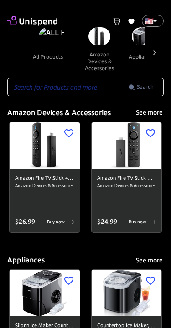
click at [154, 51] on icon at bounding box center [154, 52] width 9 height 9
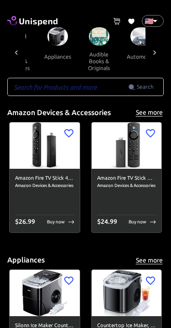
click at [153, 51] on icon at bounding box center [154, 52] width 9 height 9
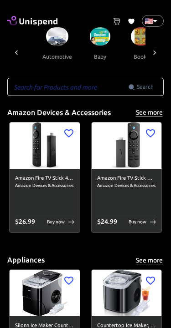
click at [150, 52] on icon at bounding box center [154, 52] width 9 height 9
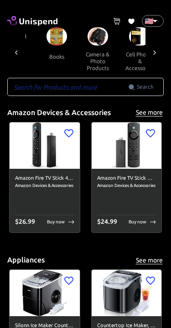
click at [152, 45] on div at bounding box center [154, 52] width 18 height 50
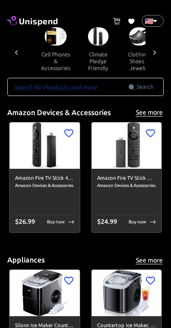
click at [151, 48] on icon at bounding box center [154, 52] width 9 height 9
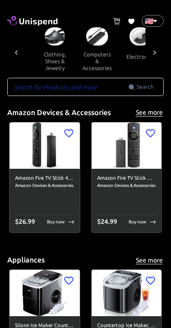
click at [153, 50] on icon at bounding box center [154, 52] width 9 height 9
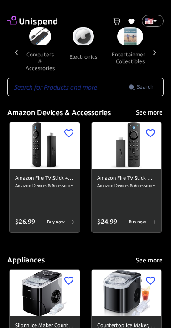
scroll to position [0, 505]
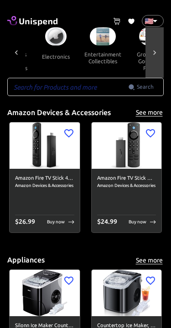
click at [154, 46] on div at bounding box center [154, 52] width 18 height 50
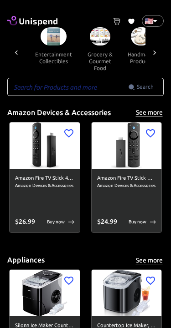
scroll to position [0, 589]
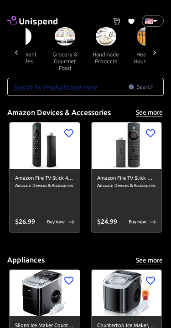
click at [152, 50] on icon at bounding box center [154, 52] width 9 height 9
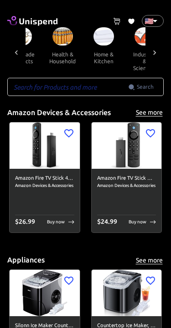
click at [151, 50] on icon at bounding box center [154, 52] width 9 height 9
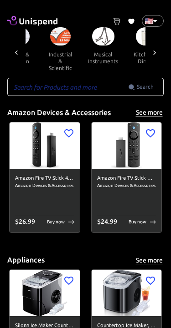
scroll to position [0, 757]
click at [155, 50] on icon at bounding box center [154, 52] width 9 height 9
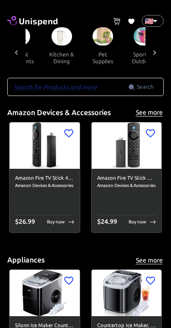
click at [153, 47] on div at bounding box center [154, 52] width 18 height 50
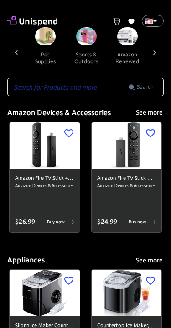
scroll to position [0, 926]
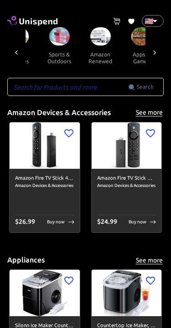
click at [156, 49] on icon at bounding box center [154, 52] width 9 height 9
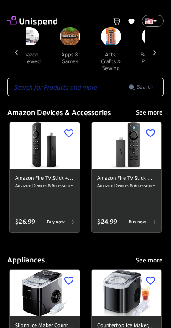
scroll to position [0, 1010]
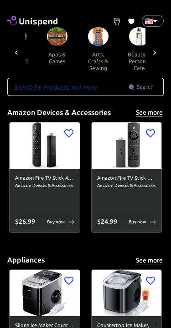
click at [154, 51] on icon at bounding box center [154, 52] width 9 height 9
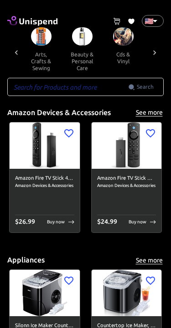
scroll to position [0, 1094]
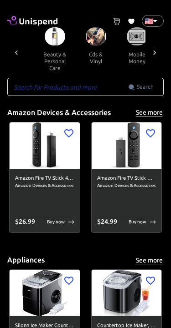
click at [153, 50] on icon at bounding box center [154, 52] width 9 height 9
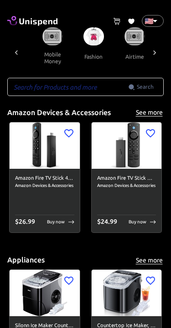
scroll to position [0, 1178]
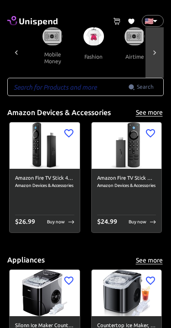
click at [152, 49] on icon at bounding box center [154, 52] width 9 height 9
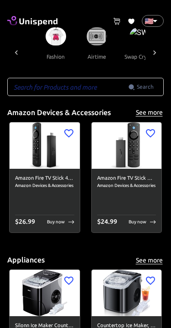
scroll to position [0, 1216]
click at [19, 47] on div at bounding box center [16, 52] width 18 height 50
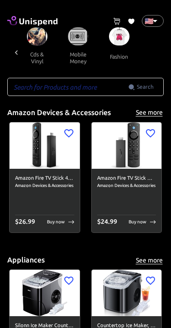
scroll to position [0, 1132]
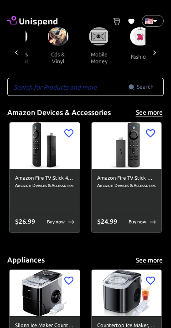
click at [87, 50] on button "mobile money" at bounding box center [98, 57] width 41 height 25
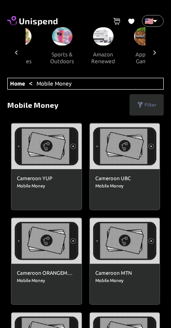
scroll to position [0, 918]
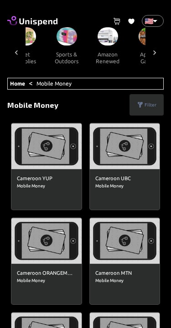
click at [97, 39] on img at bounding box center [107, 36] width 20 height 18
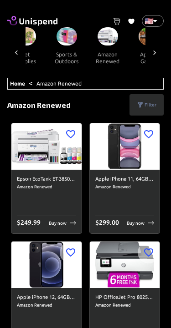
click at [50, 51] on button "sports & outdoors" at bounding box center [66, 57] width 41 height 25
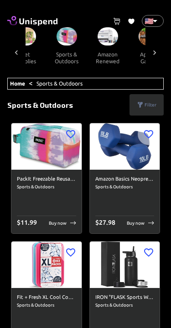
click at [151, 101] on p "Filter" at bounding box center [150, 104] width 12 height 7
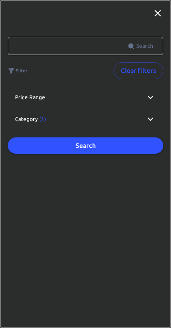
click at [152, 120] on icon at bounding box center [150, 119] width 11 height 11
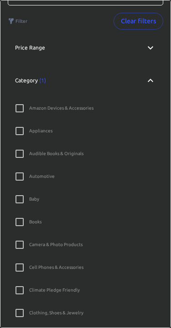
scroll to position [50, 0]
click at [156, 82] on div "Category (1)" at bounding box center [85, 80] width 155 height 29
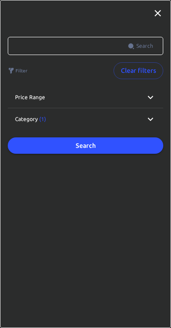
scroll to position [0, 0]
click at [151, 95] on icon at bounding box center [150, 97] width 11 height 11
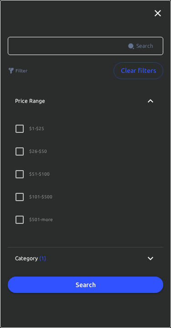
click at [19, 129] on input "$ 1 - $25" at bounding box center [19, 128] width 19 height 19
checkbox input "true"
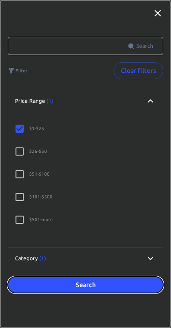
click at [112, 284] on button "Search" at bounding box center [85, 285] width 155 height 17
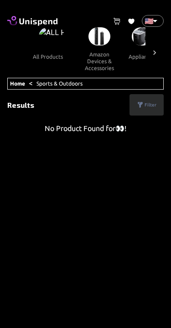
scroll to position [0, 848]
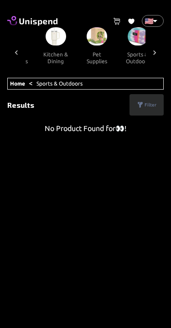
click at [17, 50] on icon at bounding box center [16, 52] width 9 height 9
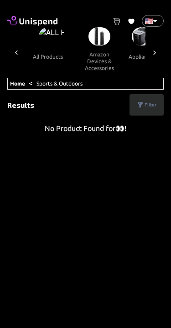
scroll to position [0, 0]
click at [39, 42] on img at bounding box center [52, 36] width 26 height 18
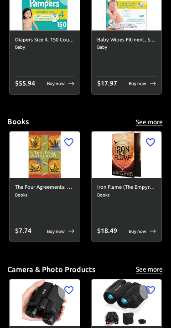
scroll to position [725, 0]
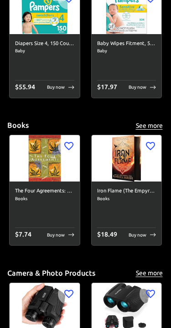
click at [56, 191] on h6 "The Four Agreements: A Practical Guide to Personal Freedom (A Toltec Wisdom Boo…" at bounding box center [44, 191] width 59 height 8
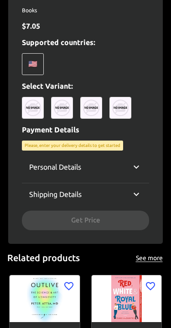
scroll to position [326, 0]
click at [141, 165] on icon at bounding box center [136, 166] width 11 height 11
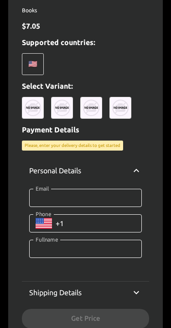
click at [139, 169] on icon at bounding box center [136, 170] width 11 height 11
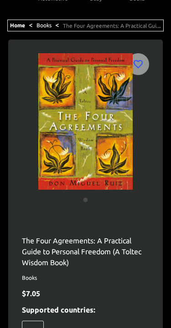
scroll to position [0, 0]
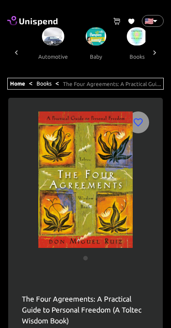
click at [58, 86] on div "Home < Books < The Four Agreements: A Practical Guide to Personal Freedom (A To…" at bounding box center [85, 84] width 156 height 12
click at [127, 43] on img at bounding box center [136, 36] width 20 height 18
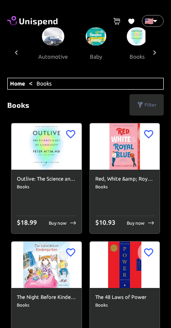
click at [147, 105] on p "Filter" at bounding box center [150, 104] width 12 height 7
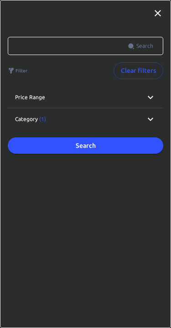
click at [92, 41] on input "text" at bounding box center [68, 46] width 120 height 18
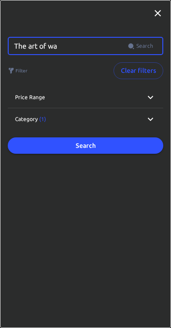
type input "The art of war"
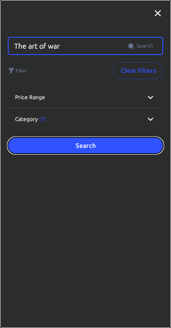
click at [125, 145] on button "Search" at bounding box center [85, 145] width 155 height 17
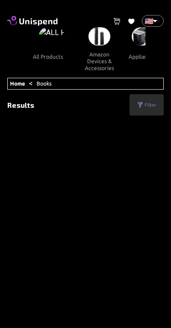
scroll to position [0, 172]
